Goal: Task Accomplishment & Management: Manage account settings

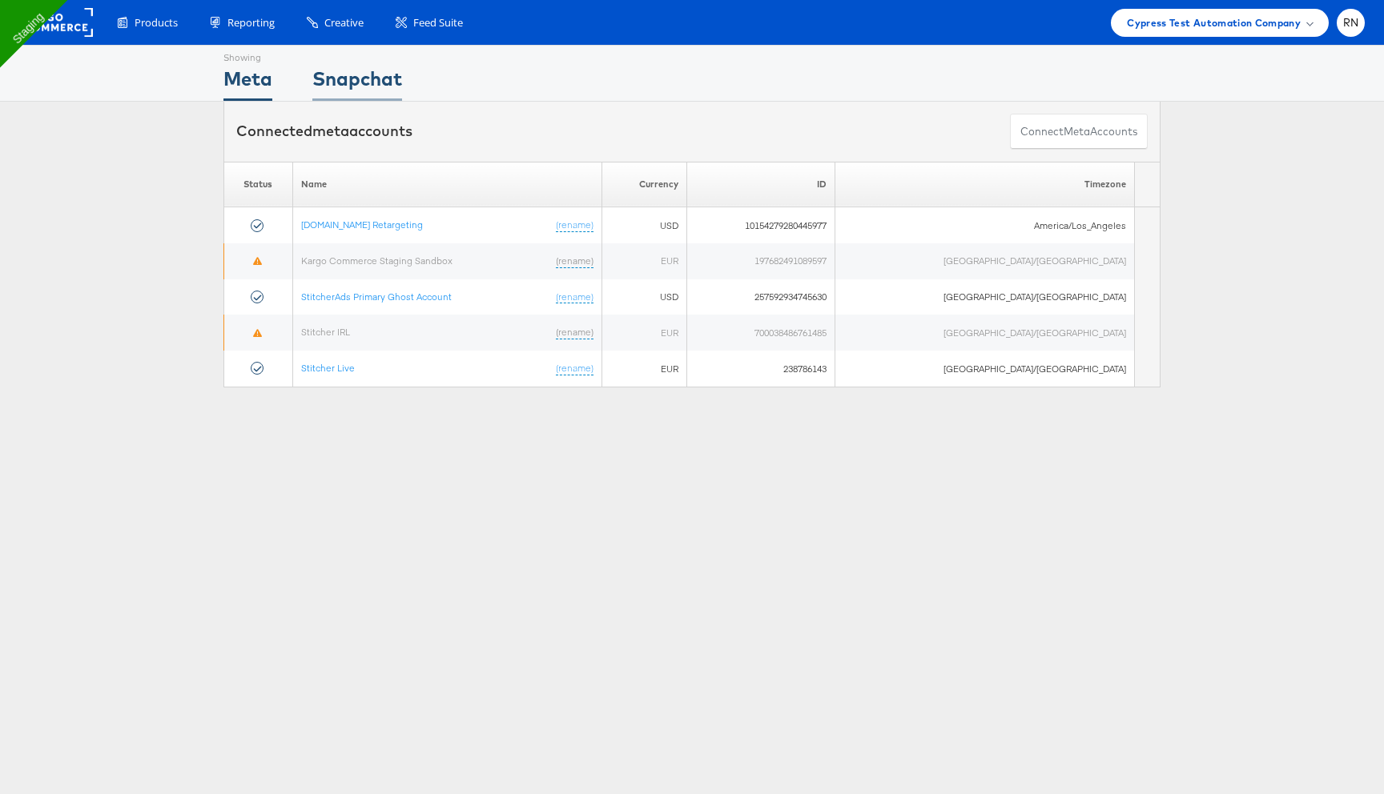
click at [380, 84] on div "Snapchat" at bounding box center [357, 83] width 90 height 36
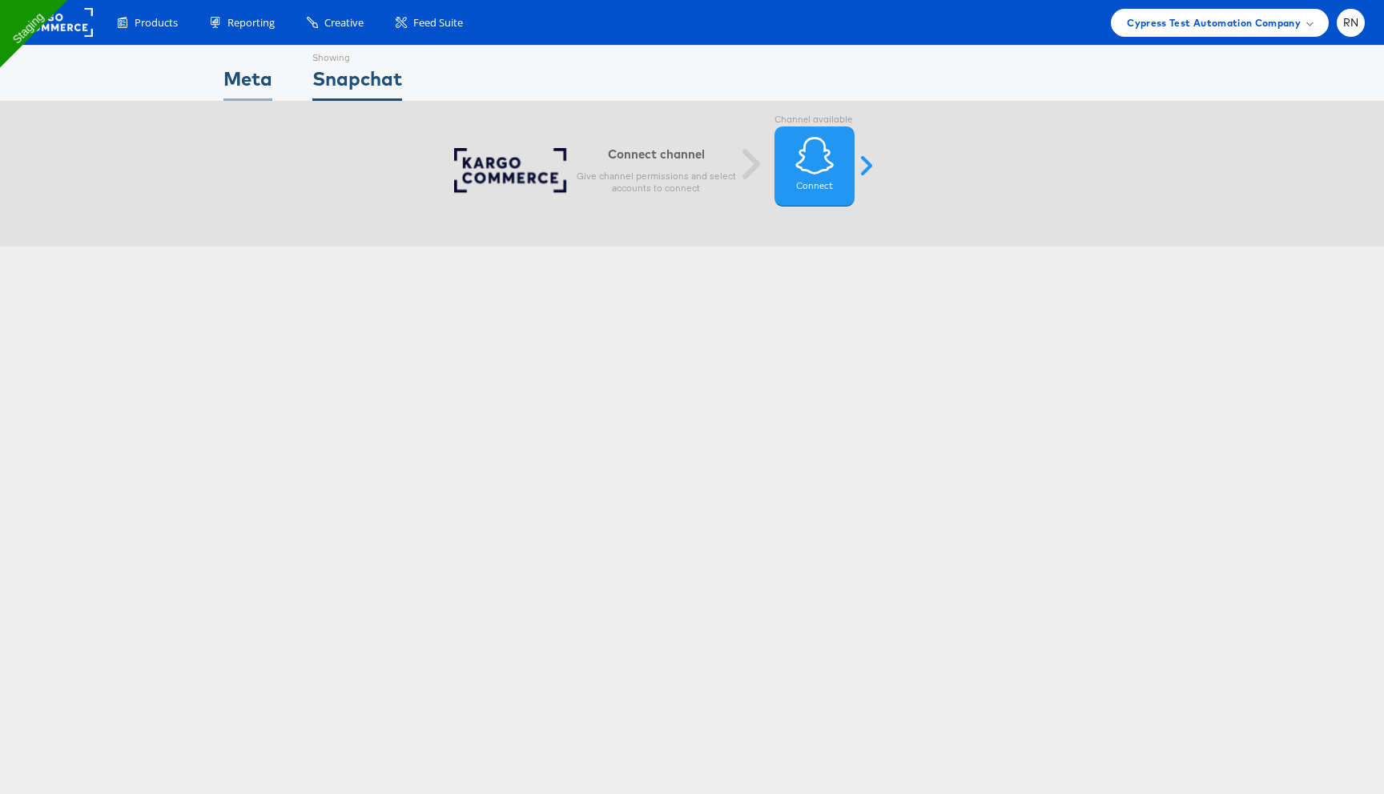
click at [255, 81] on div "Meta" at bounding box center [247, 83] width 49 height 36
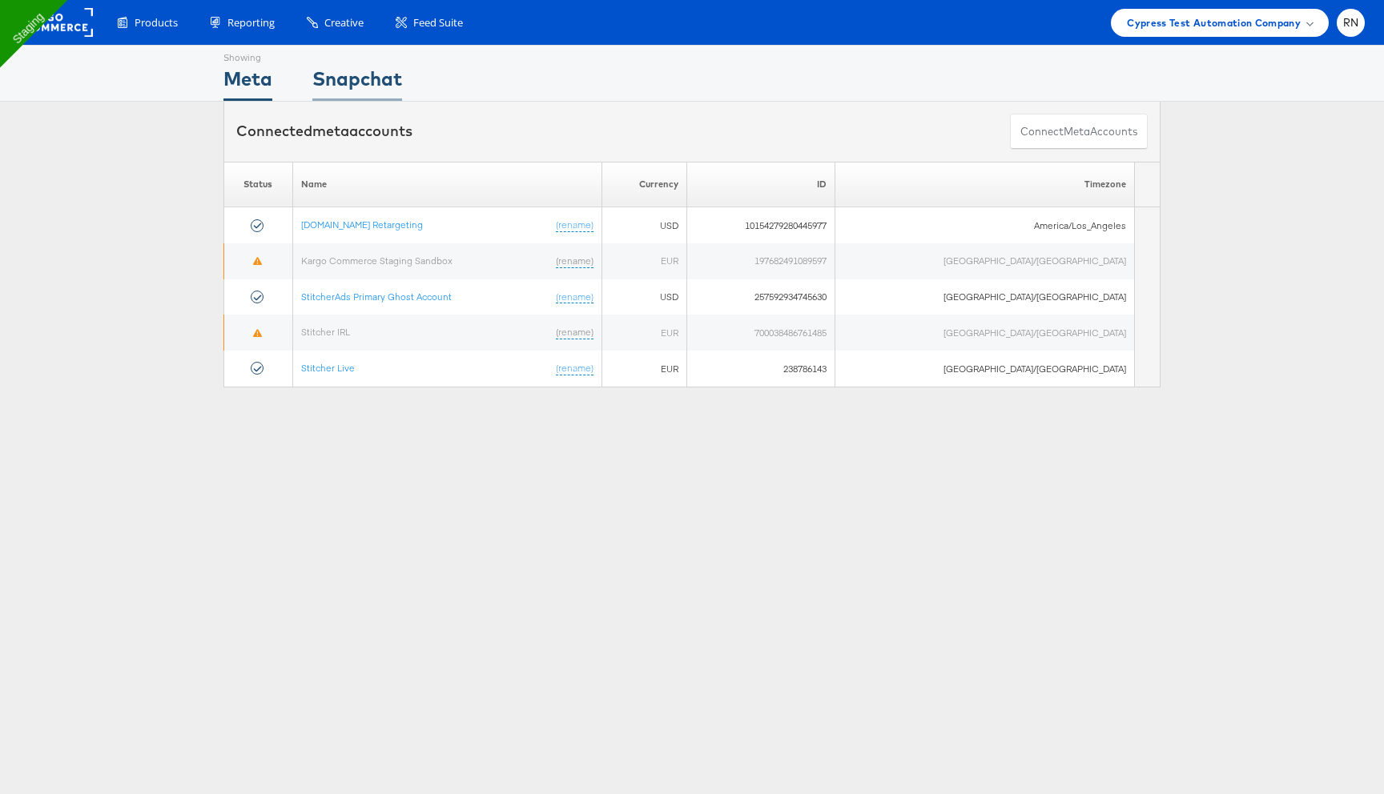
click at [343, 81] on div "Snapchat" at bounding box center [357, 83] width 90 height 36
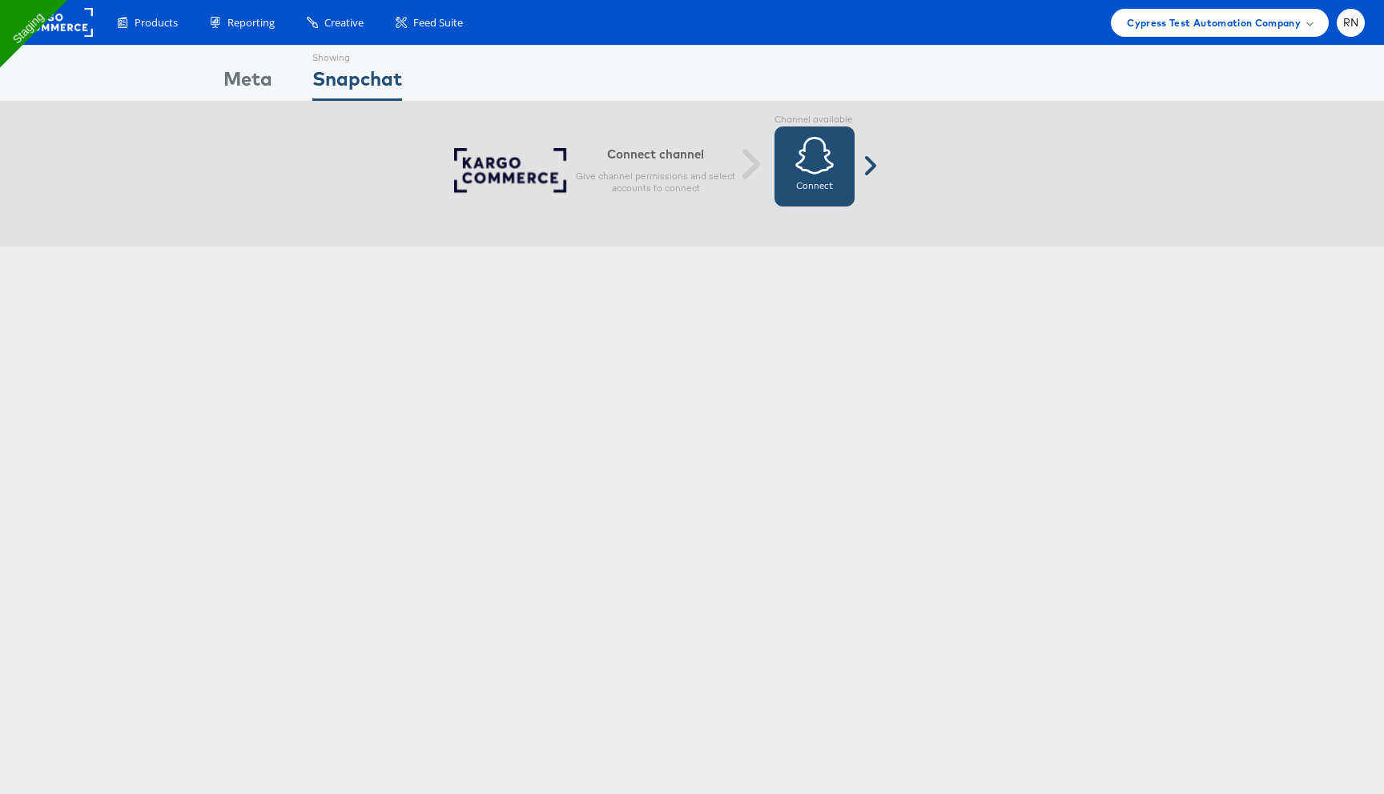
click at [822, 151] on icon at bounding box center [814, 155] width 40 height 40
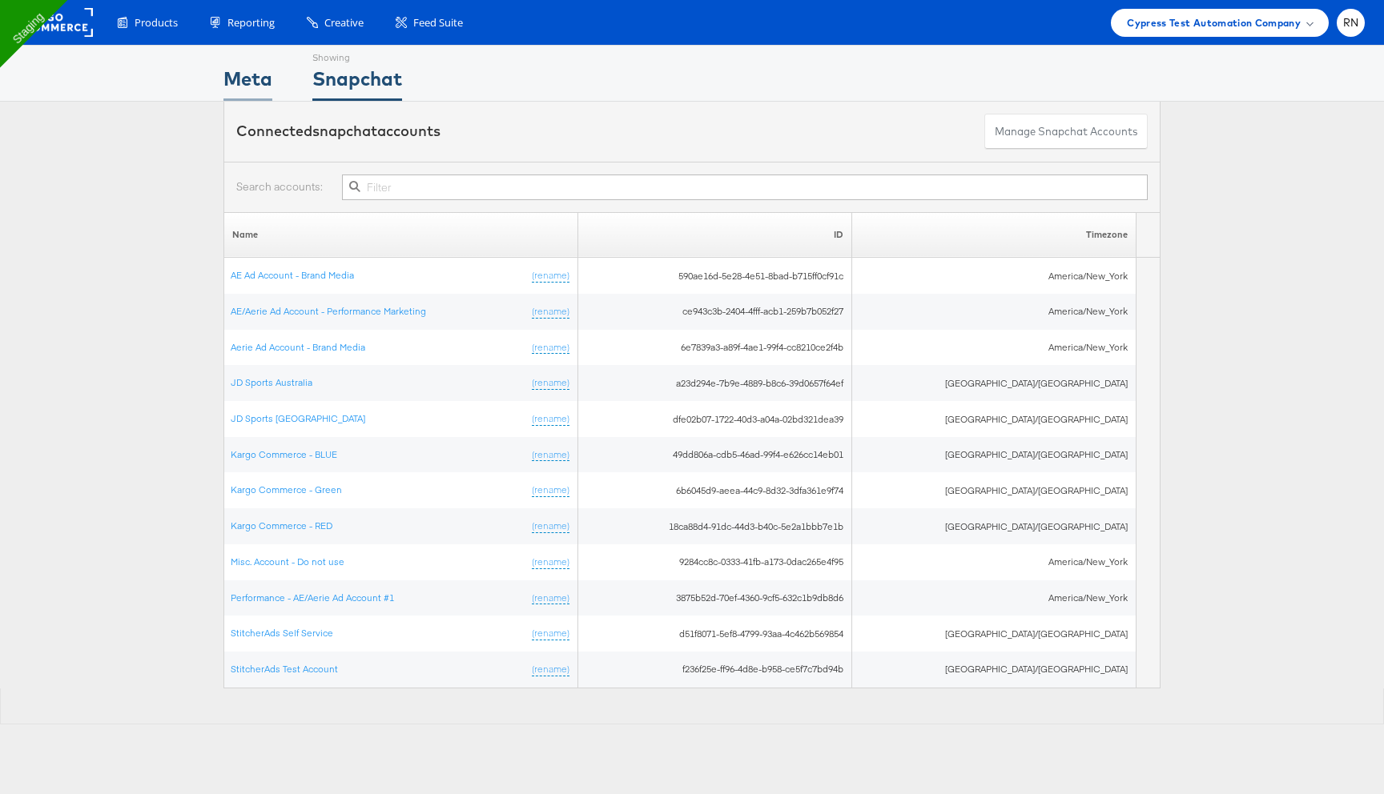
click at [247, 80] on div "Meta" at bounding box center [247, 83] width 49 height 36
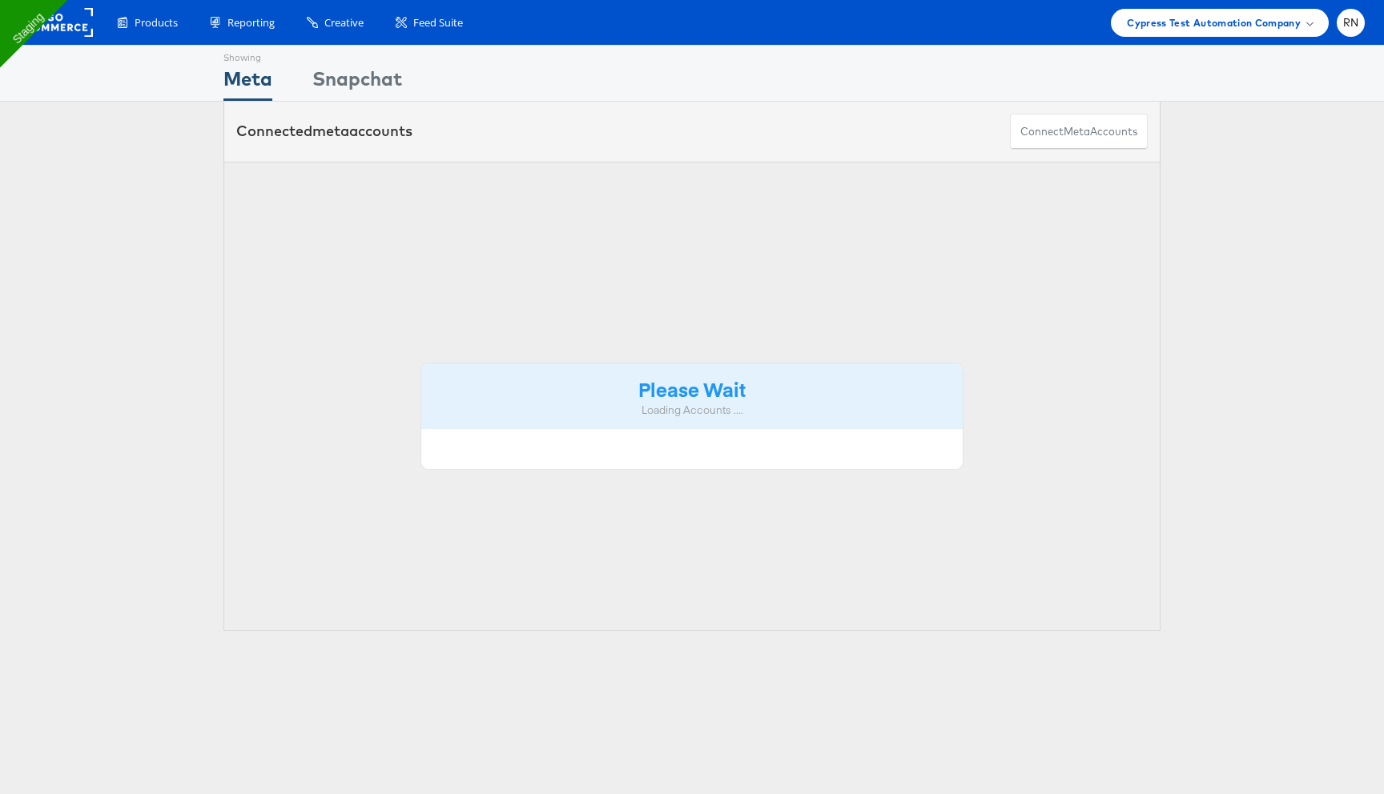
click at [247, 80] on div "Meta" at bounding box center [247, 83] width 49 height 36
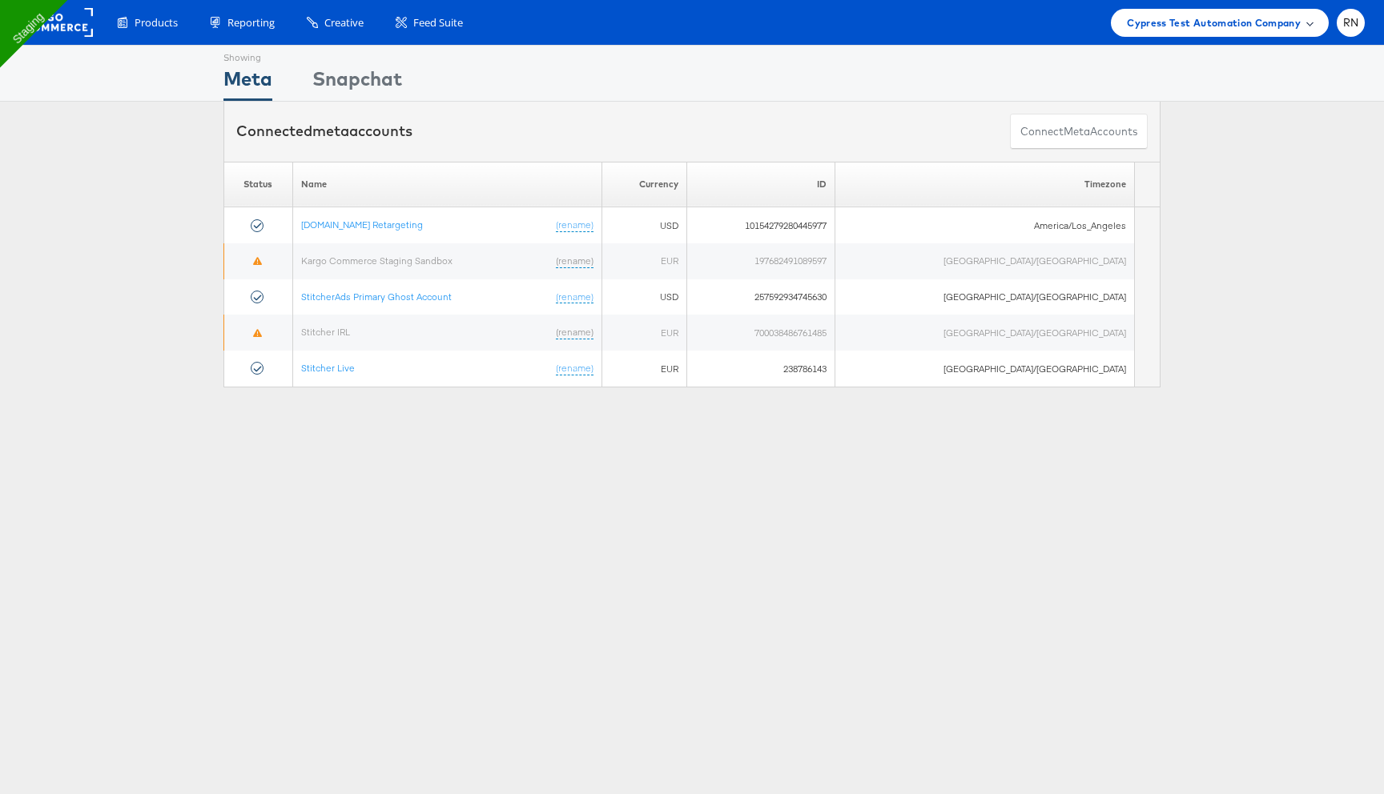
click at [1257, 26] on span "Cypress Test Automation Company" at bounding box center [1214, 22] width 174 height 17
click at [1262, 119] on link "Staging Testing Company" at bounding box center [1245, 120] width 142 height 16
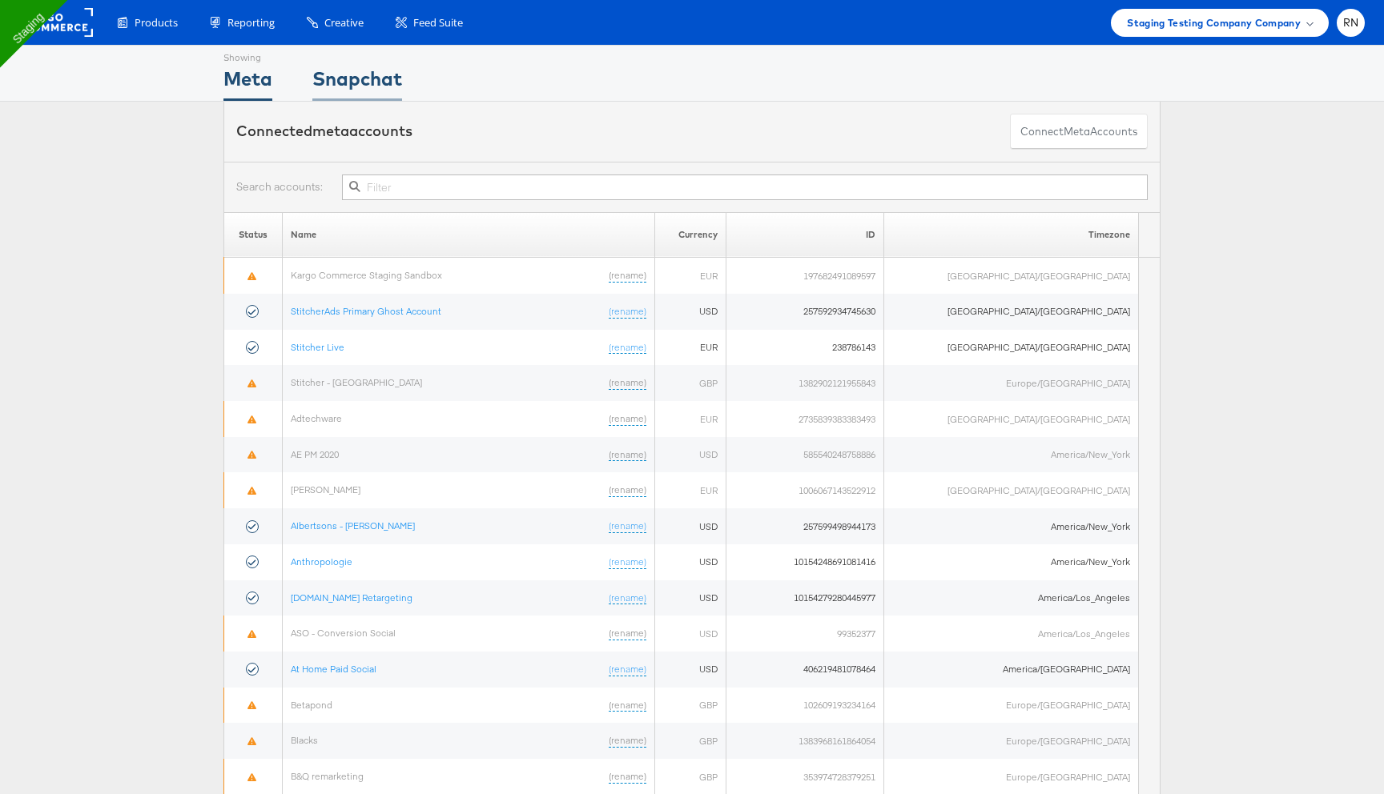
click at [378, 79] on div "Snapchat" at bounding box center [357, 83] width 90 height 36
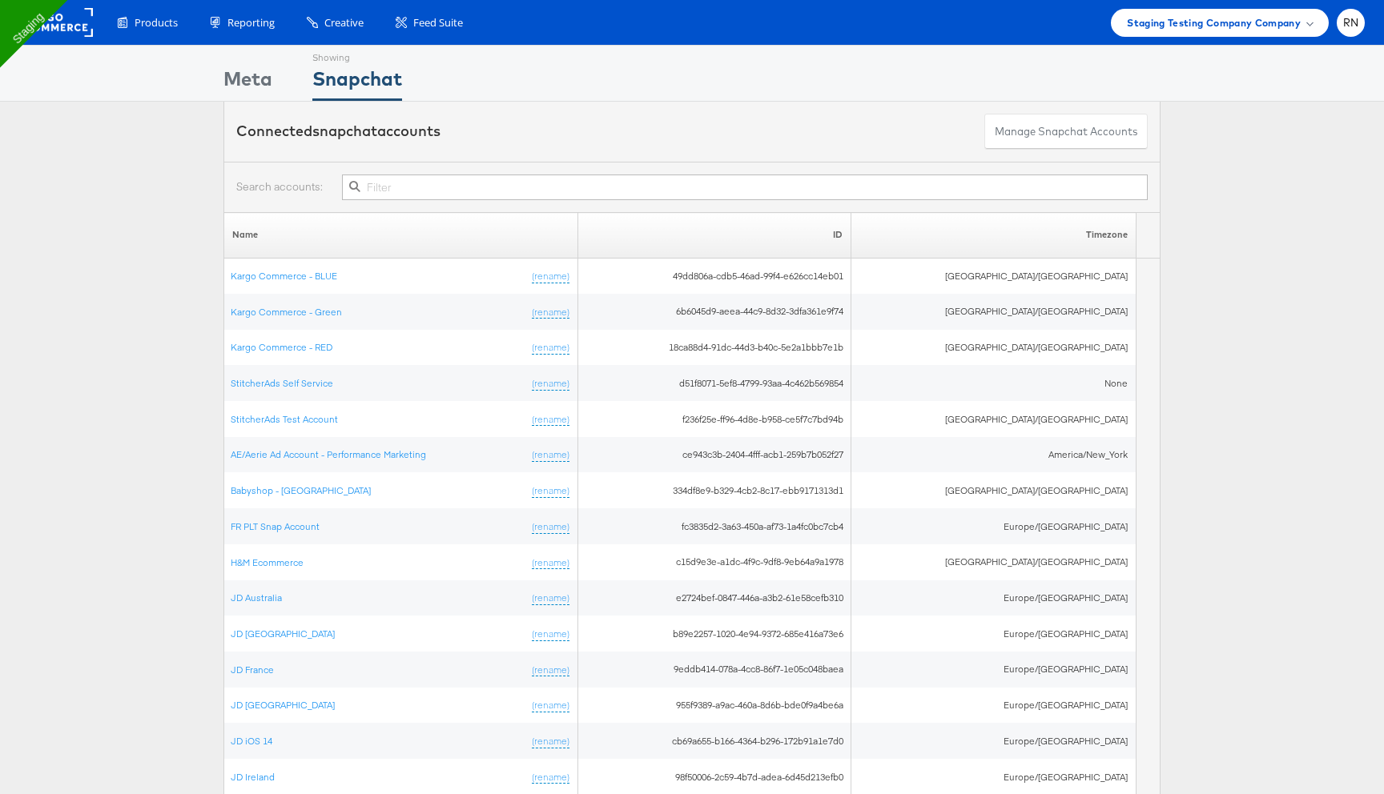
click at [273, 82] on div "Showing Meta Showing Snapchat" at bounding box center [691, 73] width 937 height 55
click at [244, 90] on div "Meta" at bounding box center [247, 83] width 49 height 36
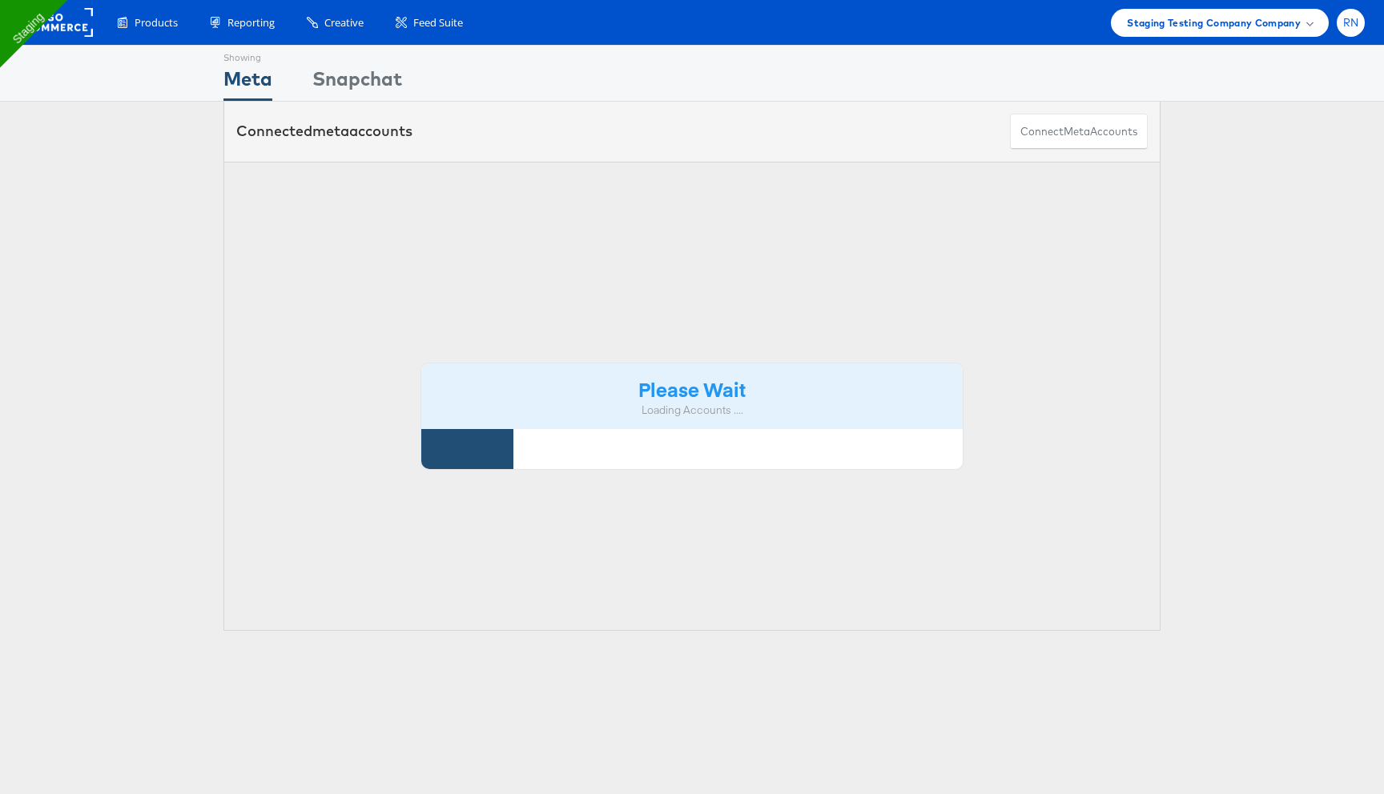
click at [1353, 21] on span "RN" at bounding box center [1351, 23] width 16 height 10
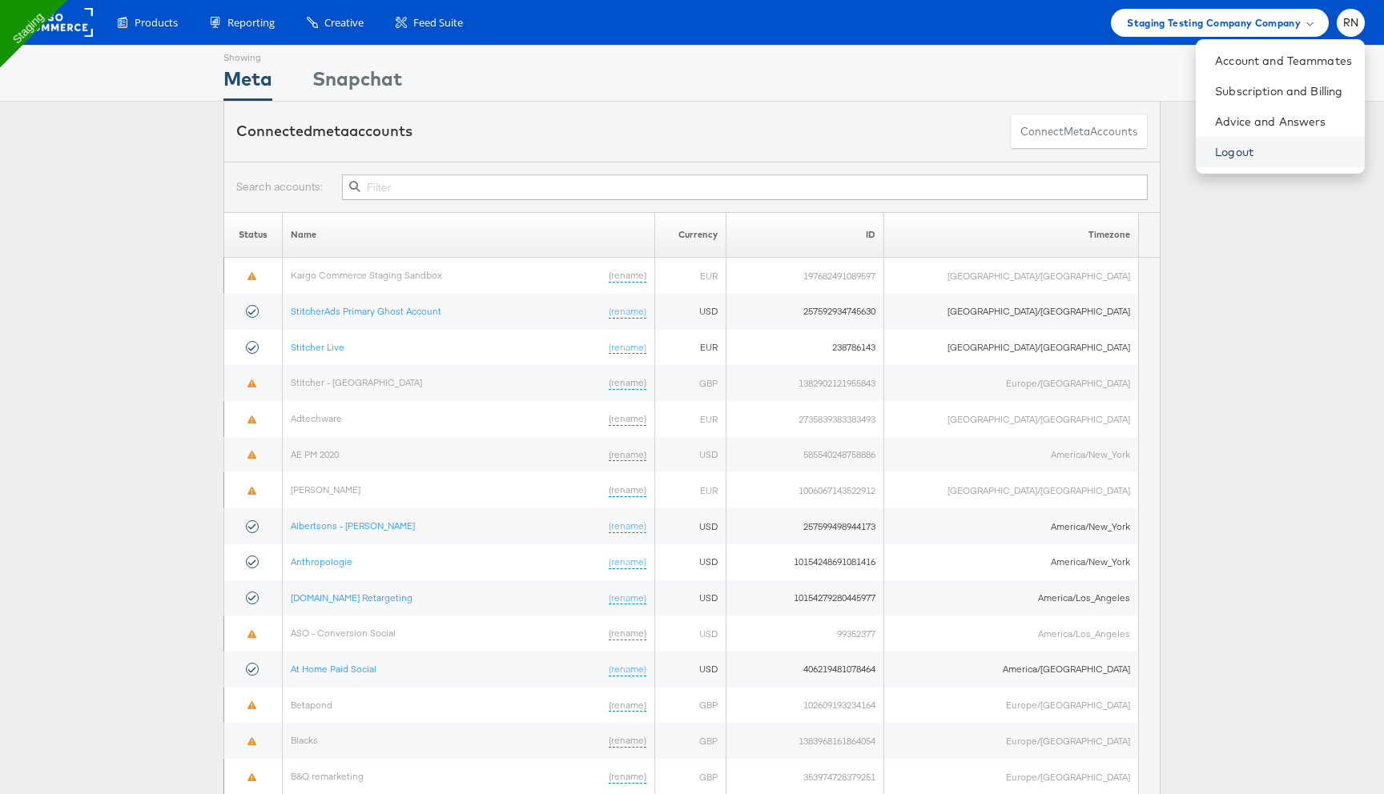
click at [1239, 158] on link "Logout" at bounding box center [1283, 152] width 137 height 16
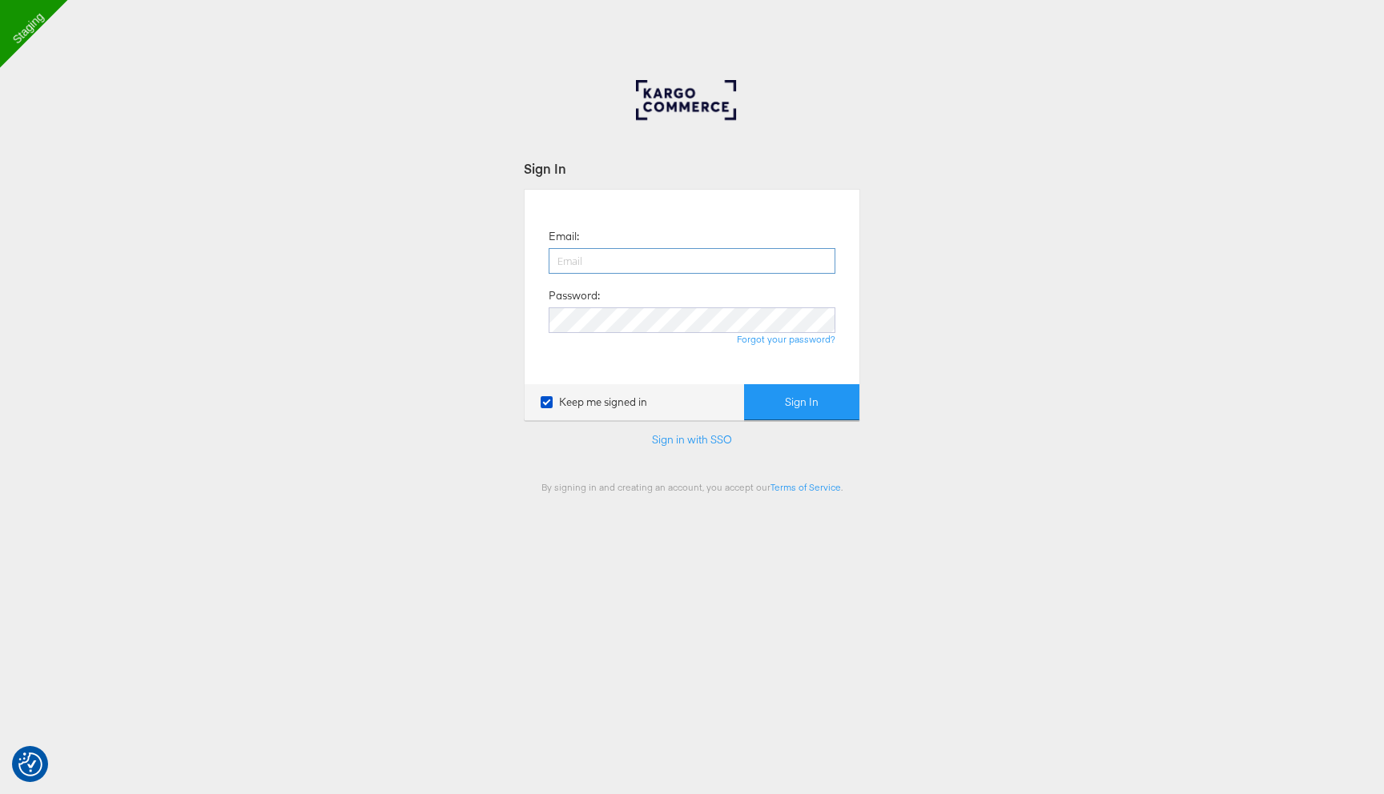
click at [721, 257] on input "email" at bounding box center [691, 261] width 287 height 26
type input "[PERSON_NAME][EMAIL_ADDRESS][PERSON_NAME][DOMAIN_NAME]"
click at [744, 384] on button "Sign In" at bounding box center [801, 402] width 115 height 36
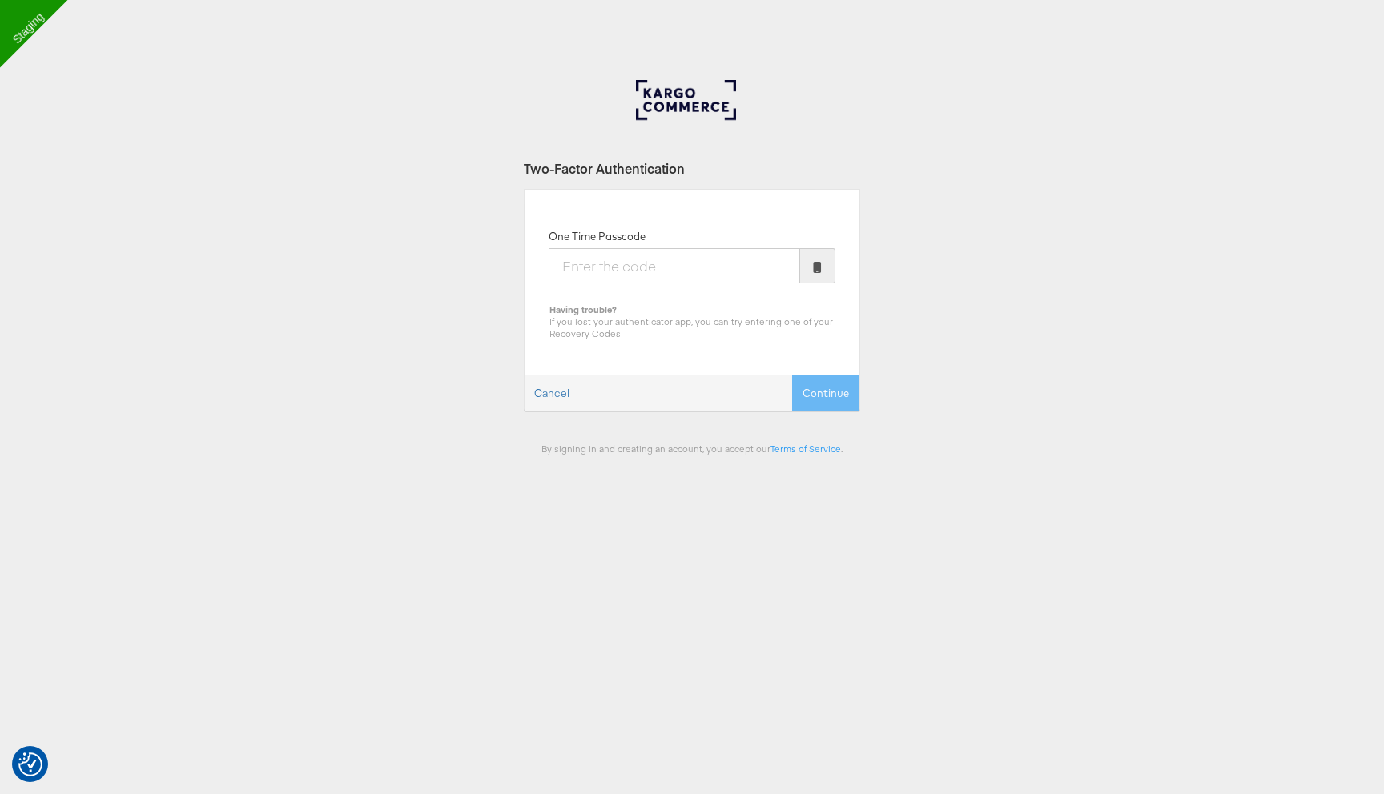
click at [621, 264] on input "One Time Passcode" at bounding box center [673, 265] width 251 height 35
type input "884824"
click at [792, 376] on button "Continue" at bounding box center [825, 394] width 67 height 36
